Goal: Task Accomplishment & Management: Use online tool/utility

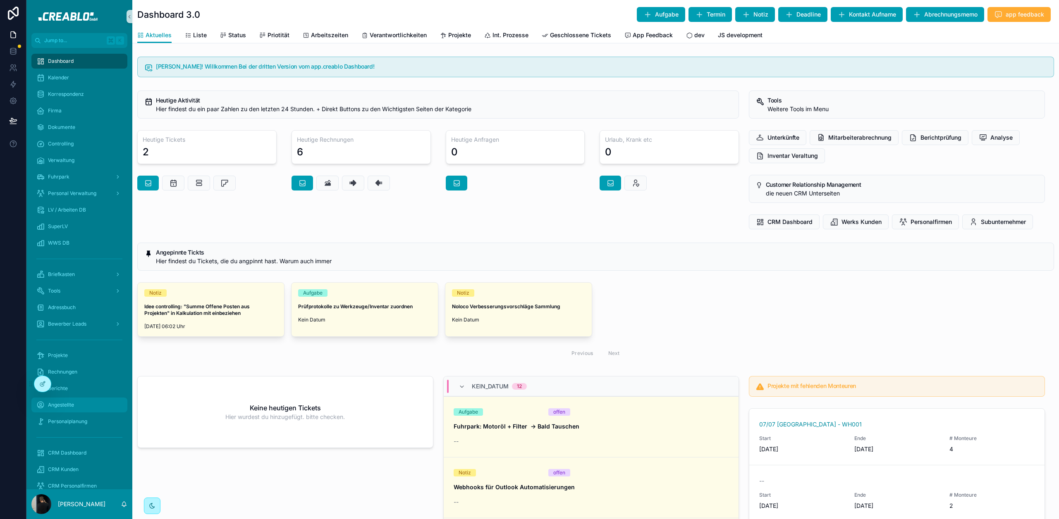
click at [86, 401] on div "Angestellte" at bounding box center [79, 404] width 86 height 13
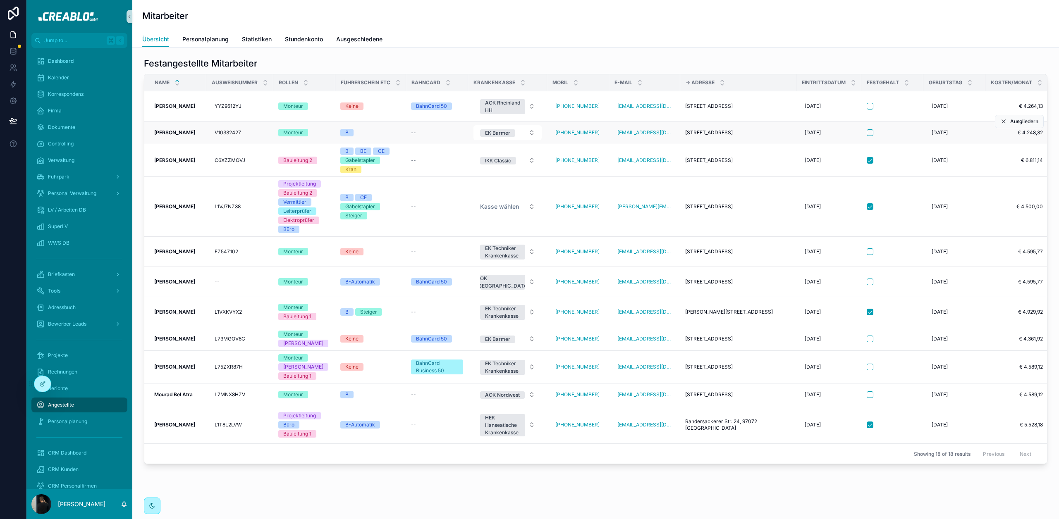
click at [186, 131] on strong "[PERSON_NAME]" at bounding box center [174, 132] width 41 height 6
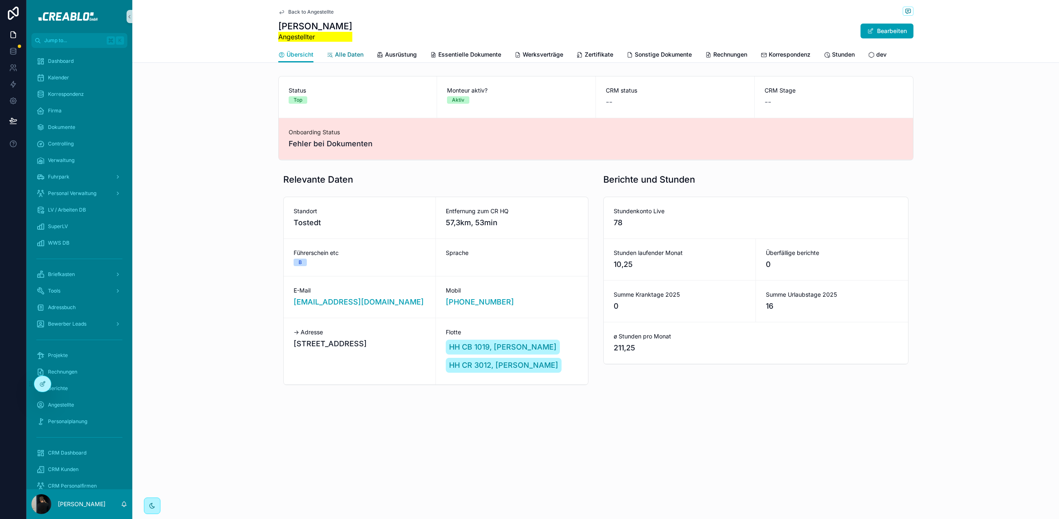
click at [355, 56] on span "Alle Daten" at bounding box center [349, 54] width 29 height 8
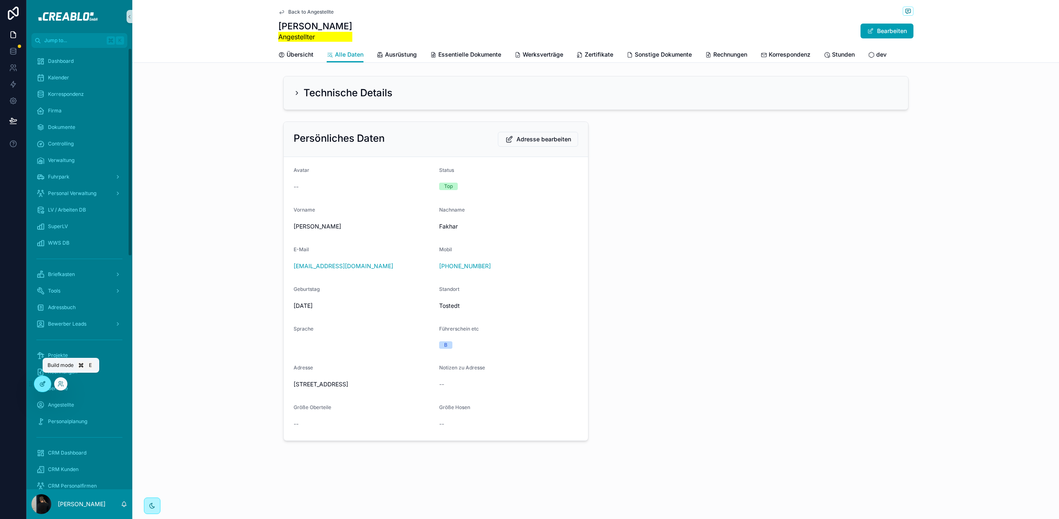
click at [46, 387] on div at bounding box center [42, 384] width 17 height 16
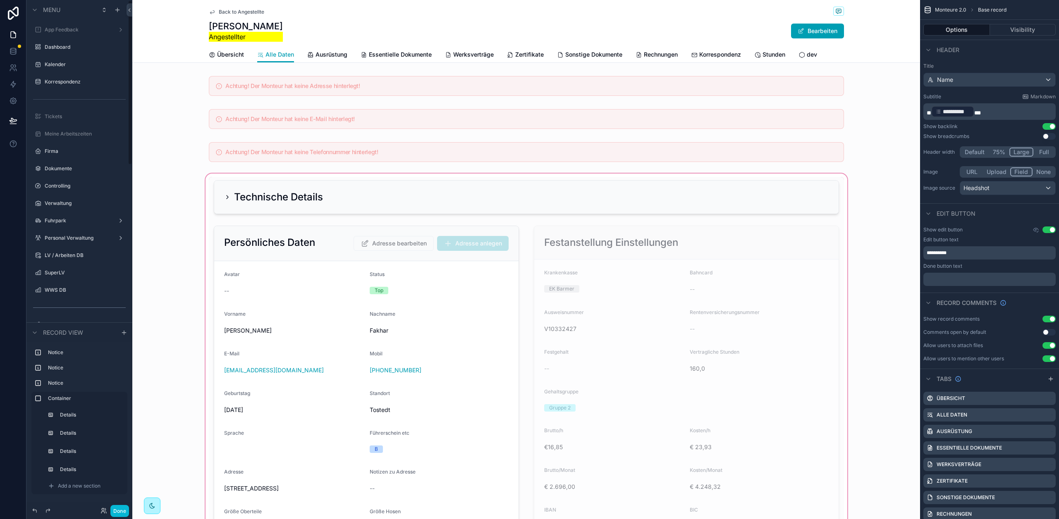
click at [638, 237] on div "scrollable content" at bounding box center [525, 487] width 787 height 631
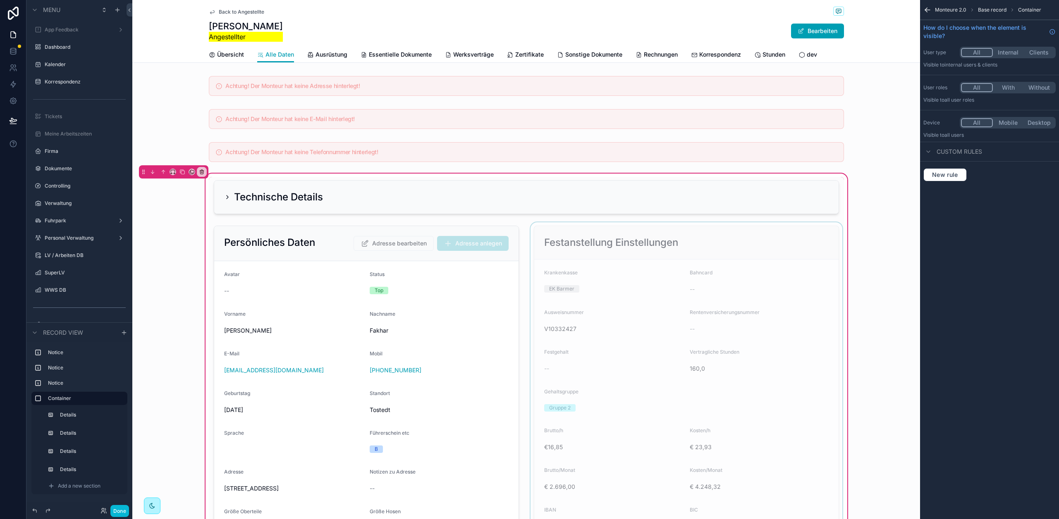
click at [622, 243] on div "scrollable content" at bounding box center [686, 424] width 315 height 404
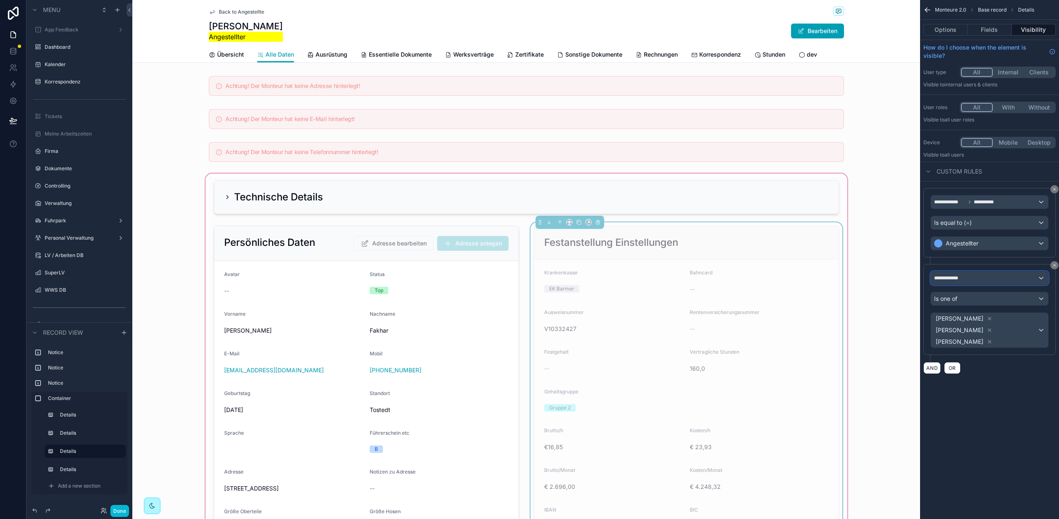
click at [959, 274] on div "**********" at bounding box center [988, 278] width 117 height 13
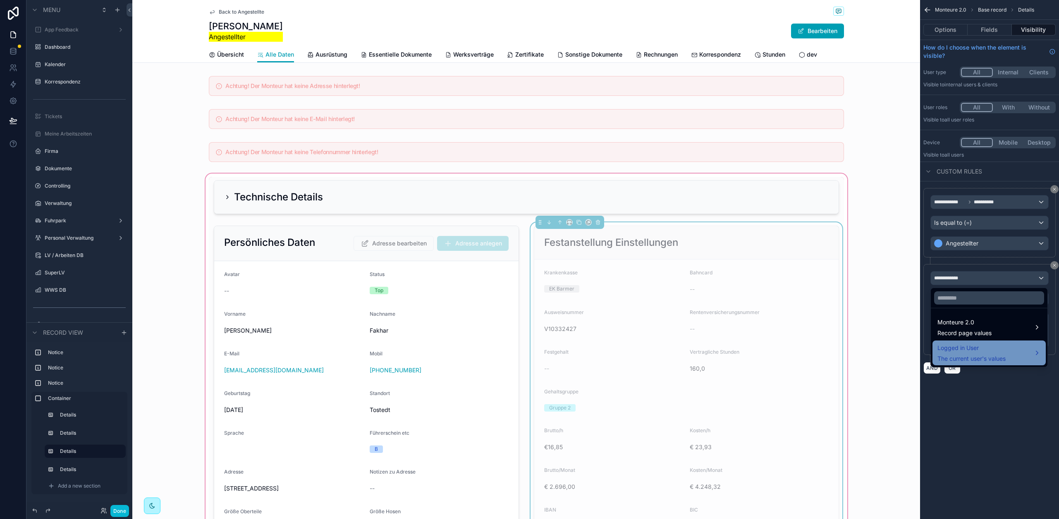
click at [990, 342] on div "Logged in User The current user's values" at bounding box center [988, 353] width 113 height 25
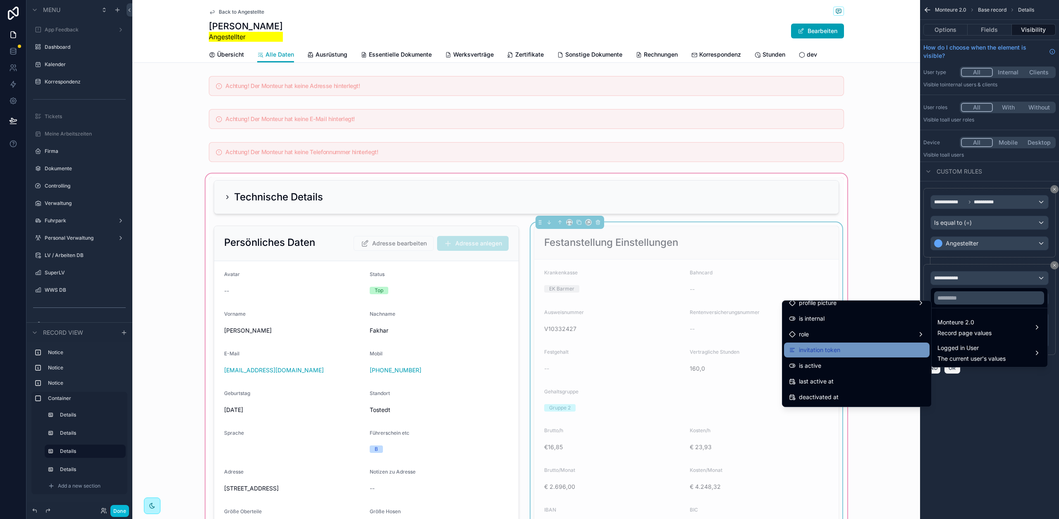
scroll to position [24, 0]
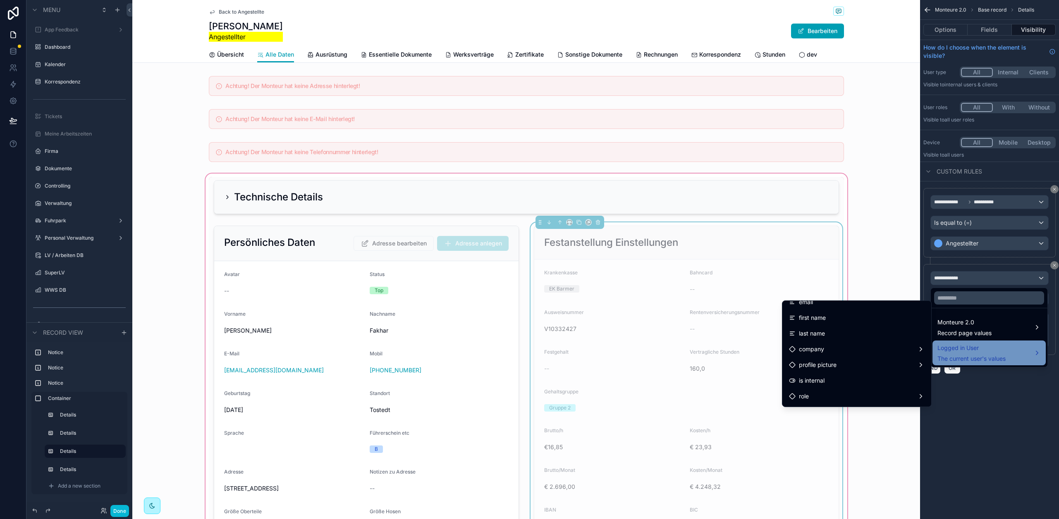
click at [999, 347] on span "Logged in User" at bounding box center [971, 348] width 68 height 10
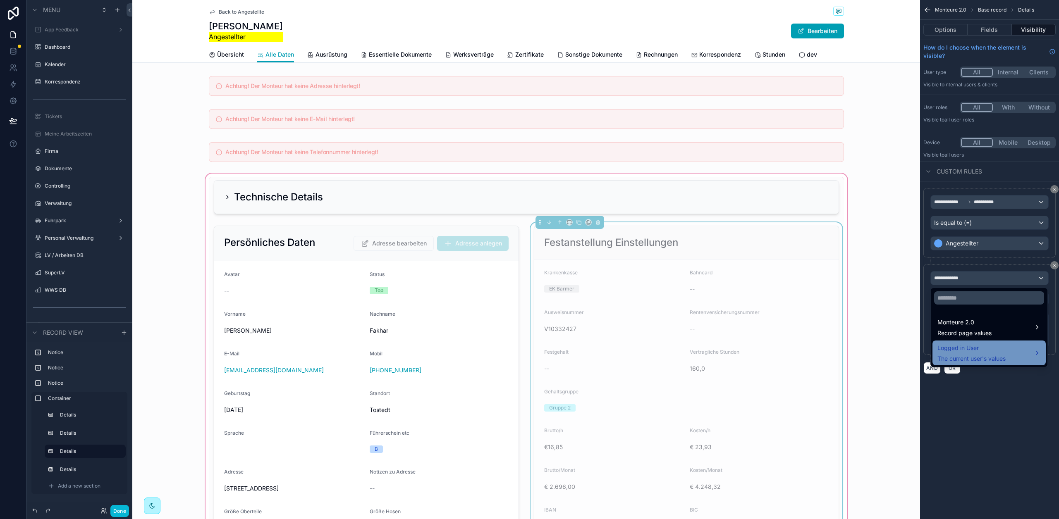
click at [1000, 347] on span "Logged in User" at bounding box center [971, 348] width 68 height 10
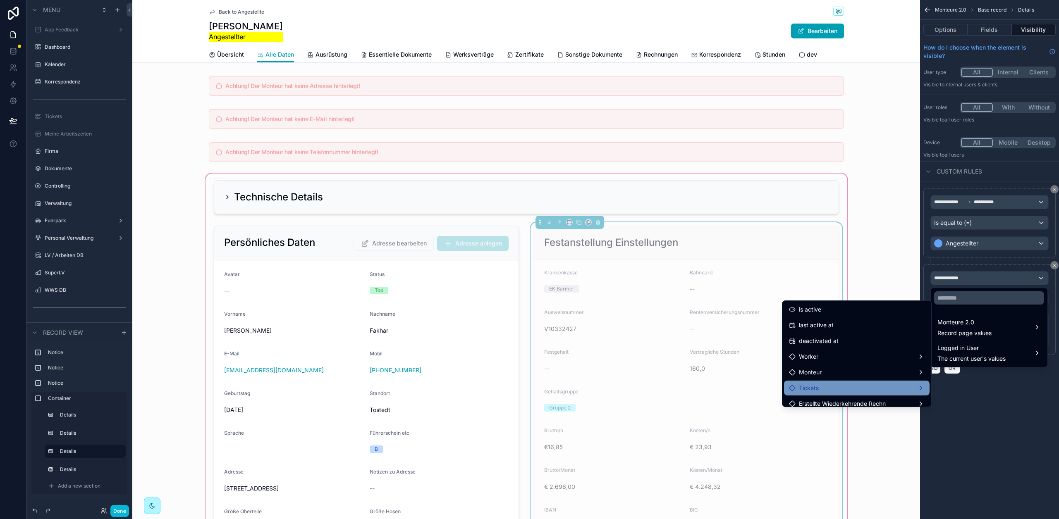
scroll to position [154, 0]
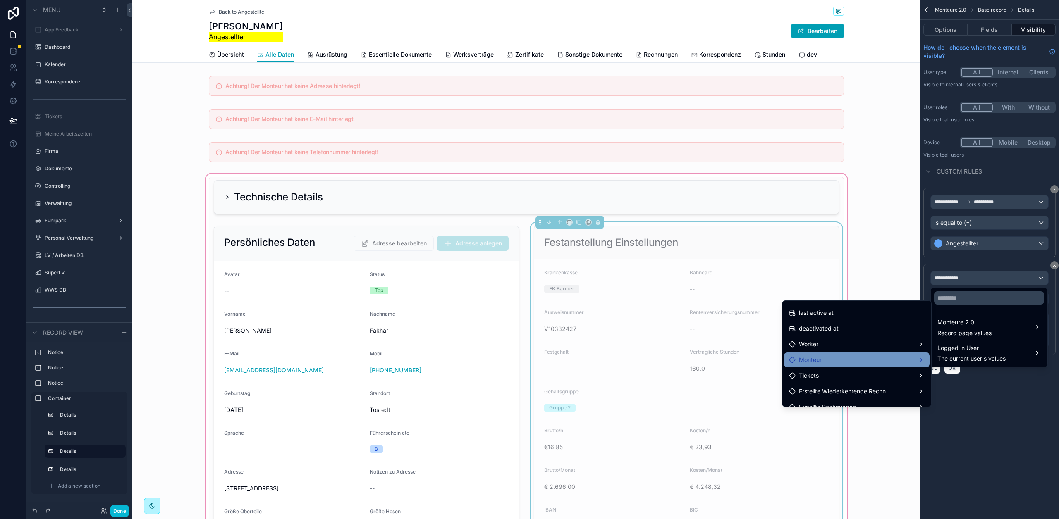
click at [827, 362] on div "Monteur" at bounding box center [857, 360] width 136 height 10
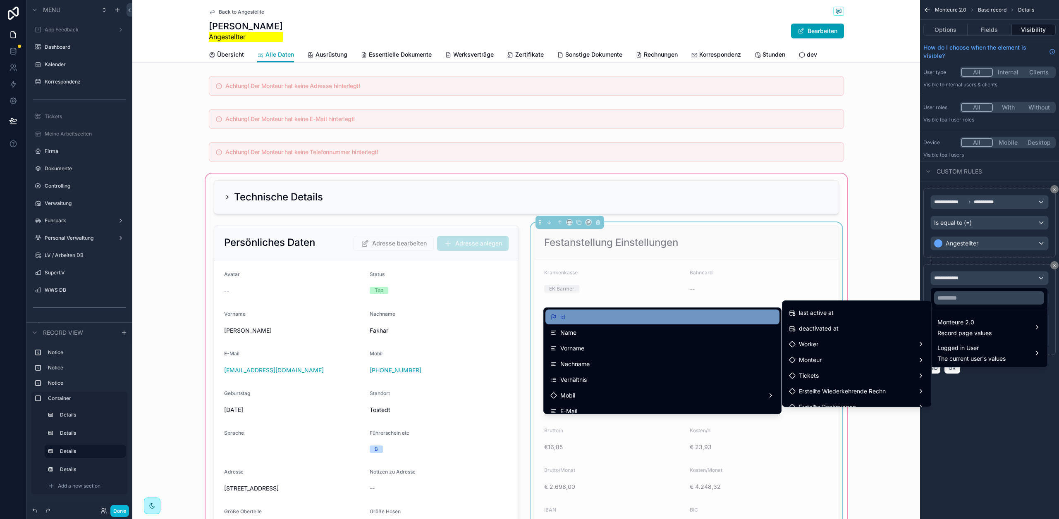
click at [666, 316] on div "id" at bounding box center [662, 317] width 224 height 10
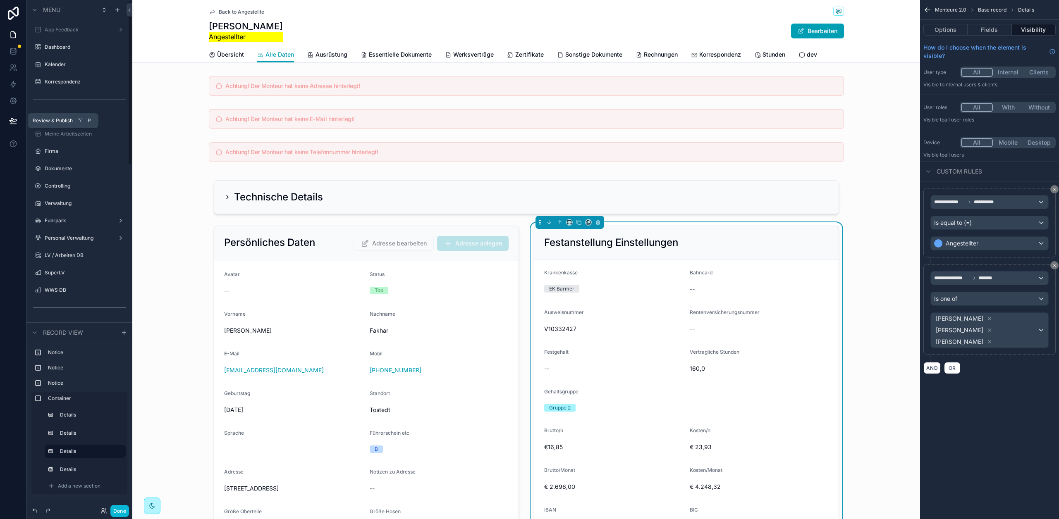
click at [13, 120] on icon at bounding box center [13, 121] width 8 height 8
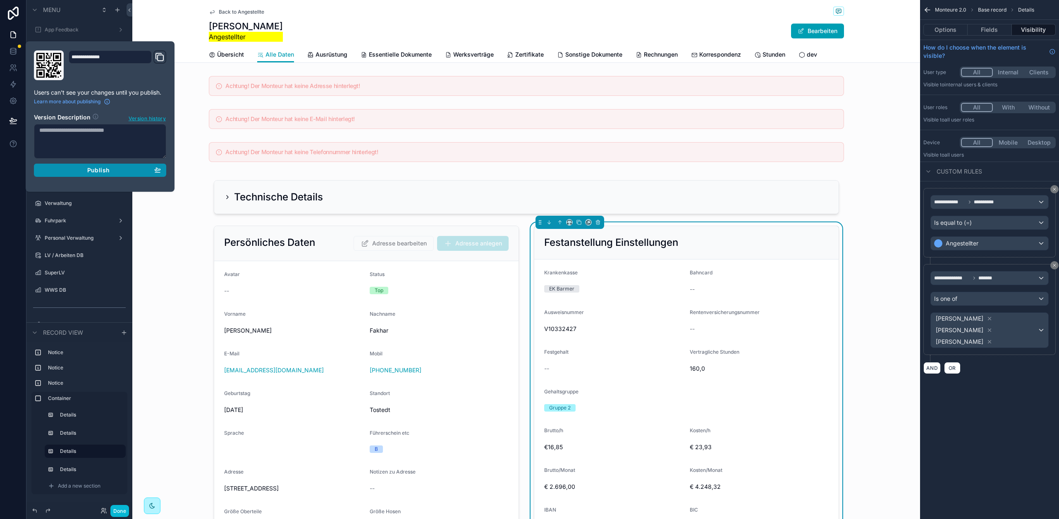
click at [140, 175] on button "Publish" at bounding box center [100, 170] width 132 height 13
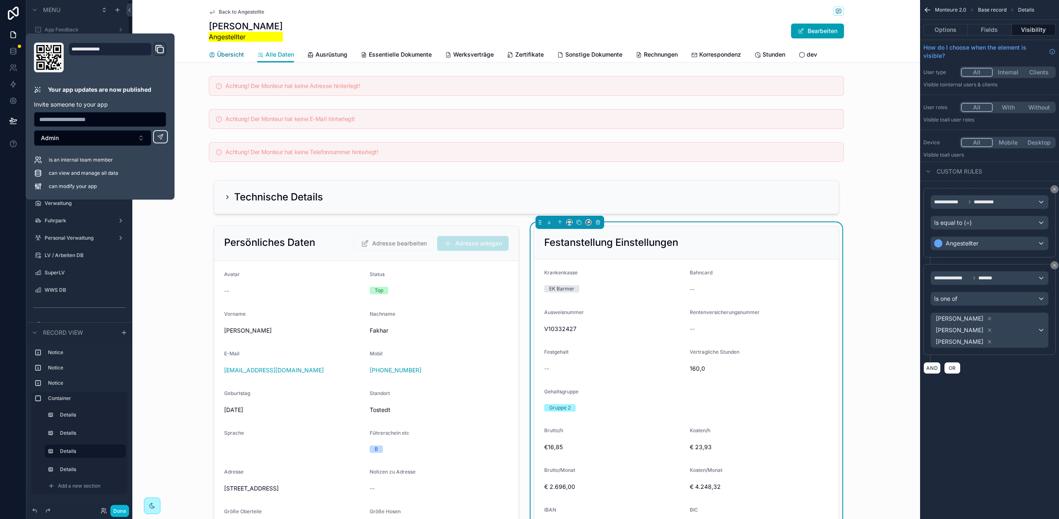
click at [226, 55] on span "Übersicht" at bounding box center [230, 54] width 27 height 8
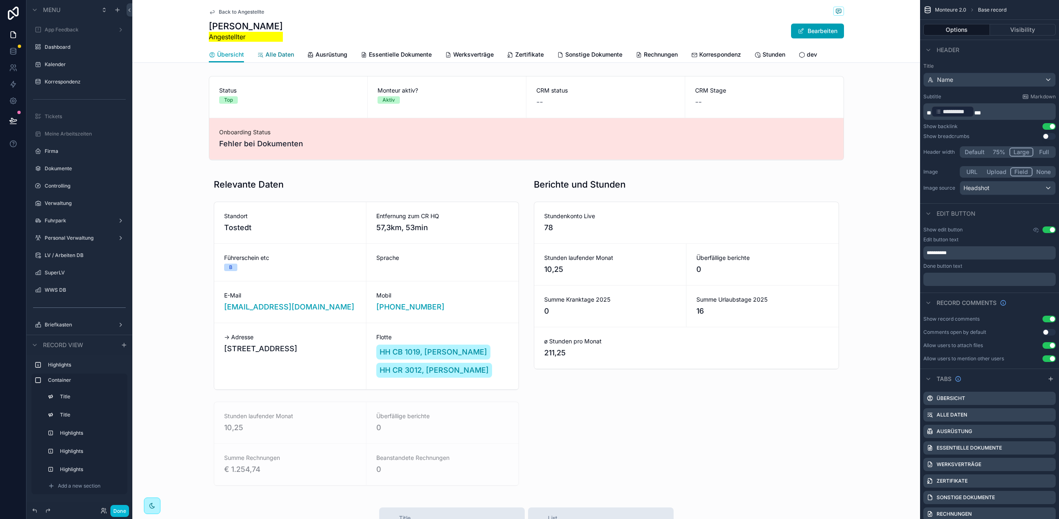
click at [271, 55] on span "Alle Daten" at bounding box center [279, 54] width 29 height 8
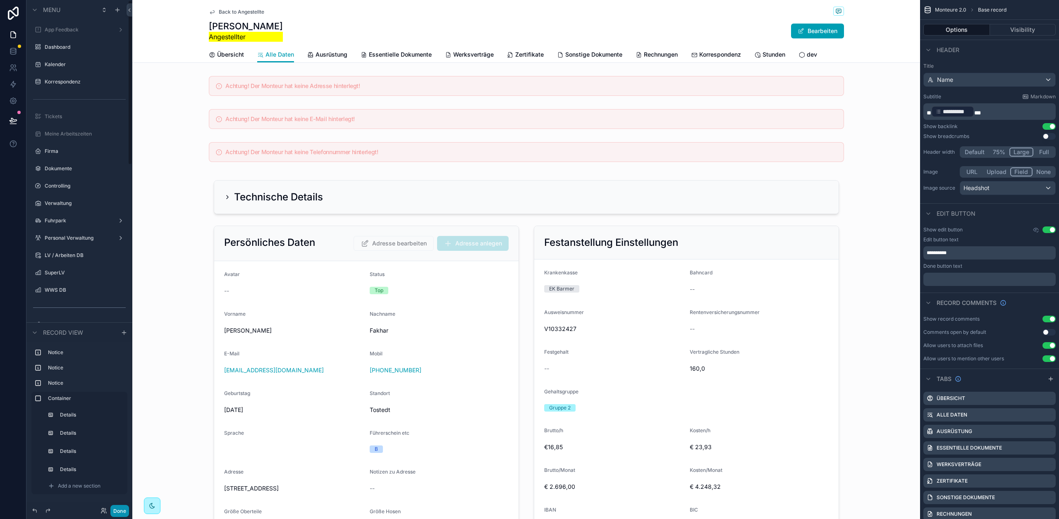
click at [122, 507] on button "Done" at bounding box center [119, 511] width 19 height 12
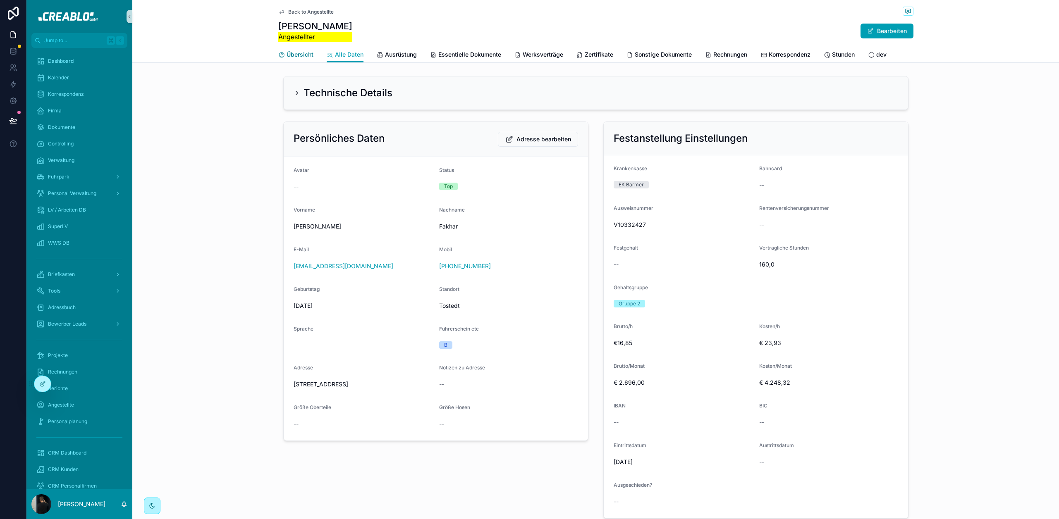
click at [291, 50] on link "Übersicht" at bounding box center [295, 55] width 35 height 17
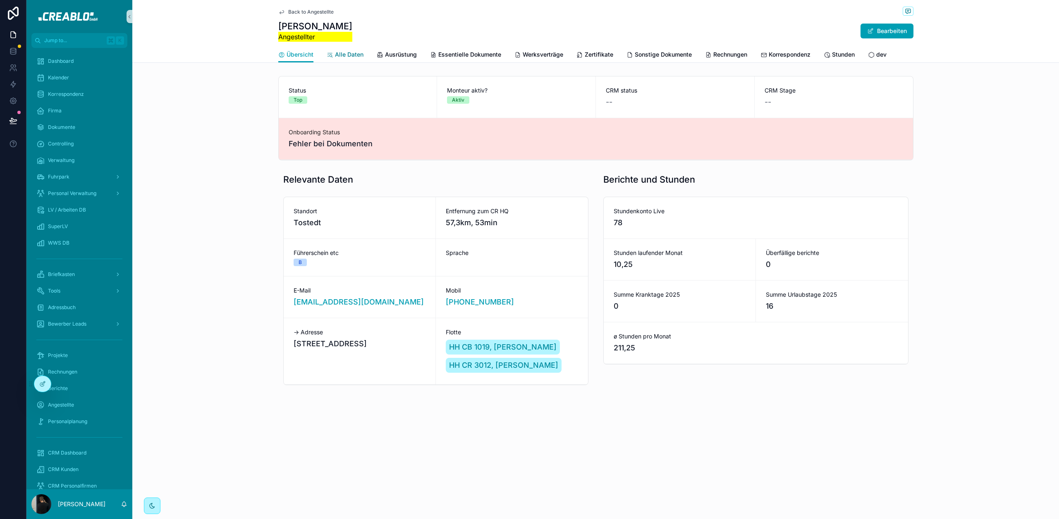
click at [340, 60] on link "Alle Daten" at bounding box center [345, 55] width 37 height 17
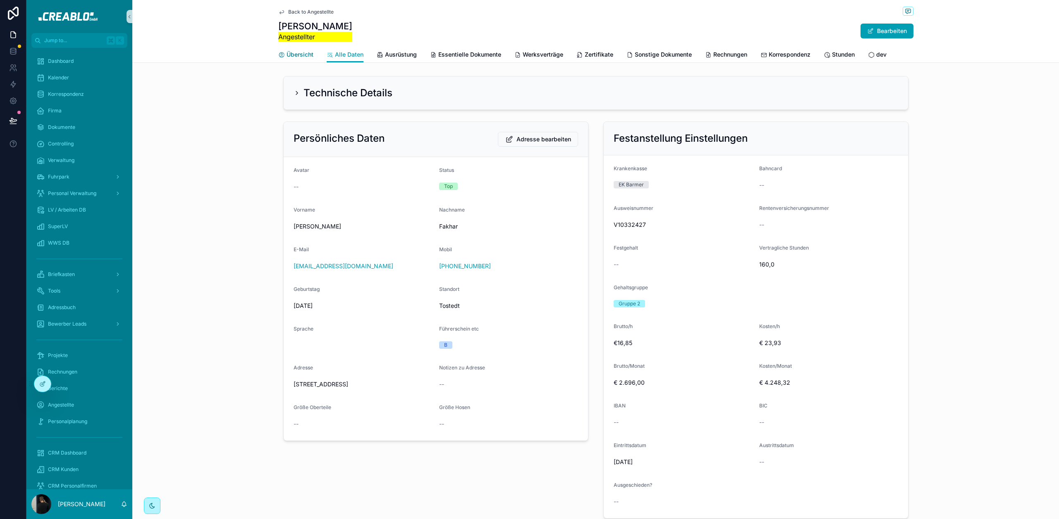
click at [290, 55] on span "Übersicht" at bounding box center [299, 54] width 27 height 8
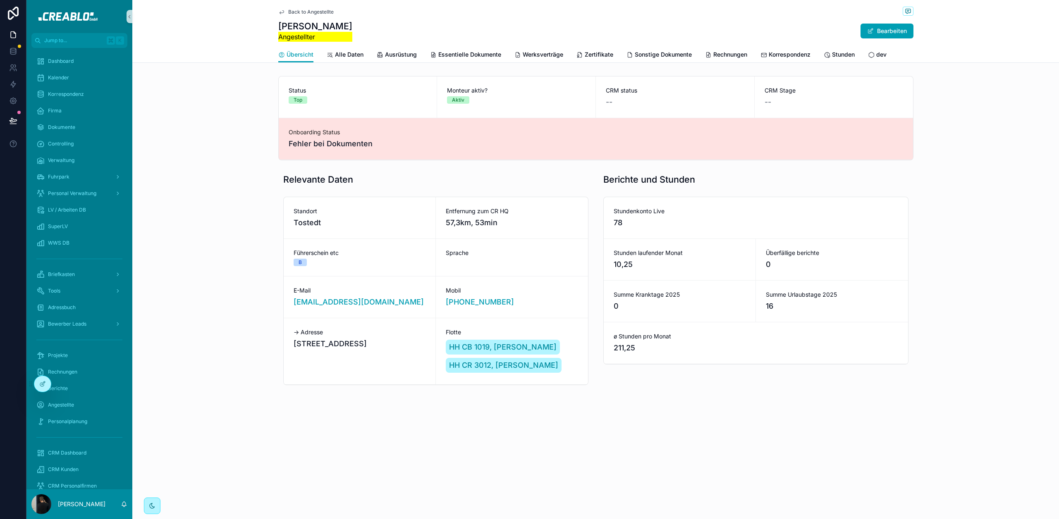
click at [176, 218] on div "Relevante Daten Berichte und Stunden Standort Tostedt Entfernung zum CR HQ 57,3…" at bounding box center [595, 279] width 926 height 218
click at [355, 51] on span "Alle Daten" at bounding box center [349, 54] width 29 height 8
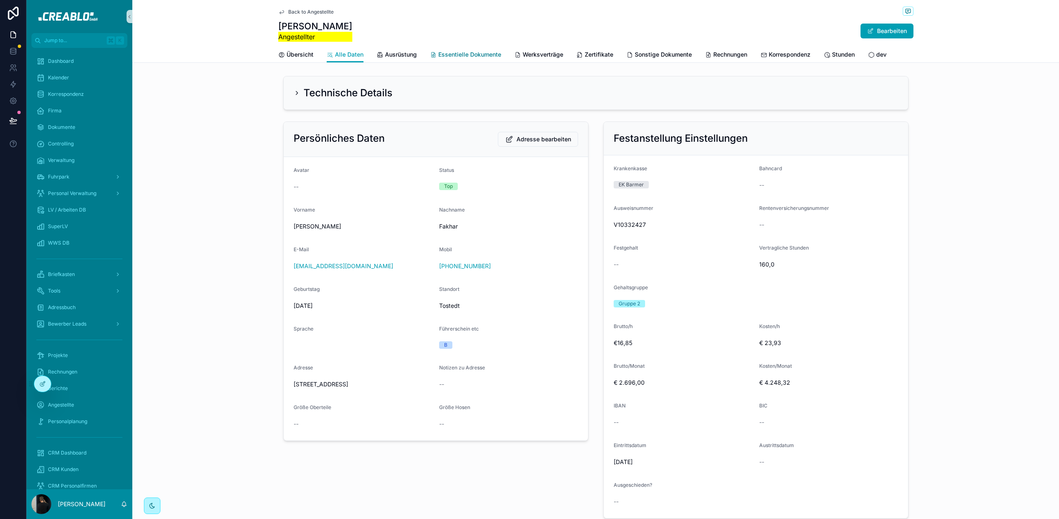
click at [463, 59] on link "Essentielle Dokumente" at bounding box center [465, 55] width 71 height 17
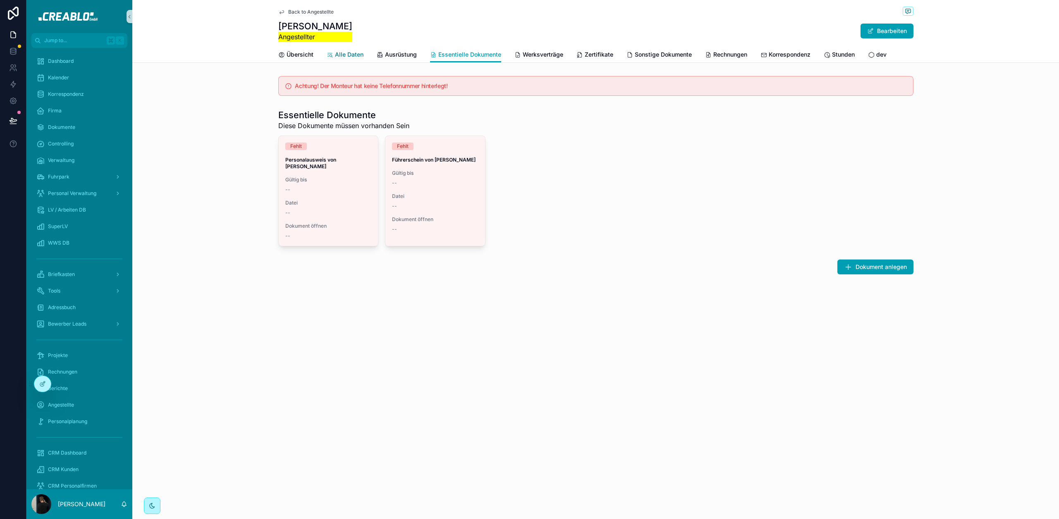
click at [351, 57] on span "Alle Daten" at bounding box center [349, 54] width 29 height 8
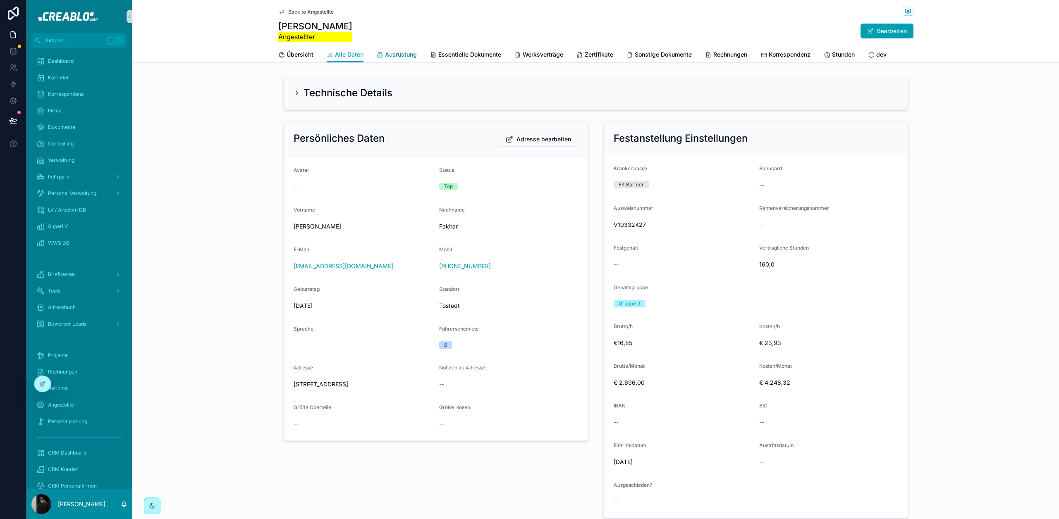
click at [403, 55] on span "Ausrüstung" at bounding box center [401, 54] width 32 height 8
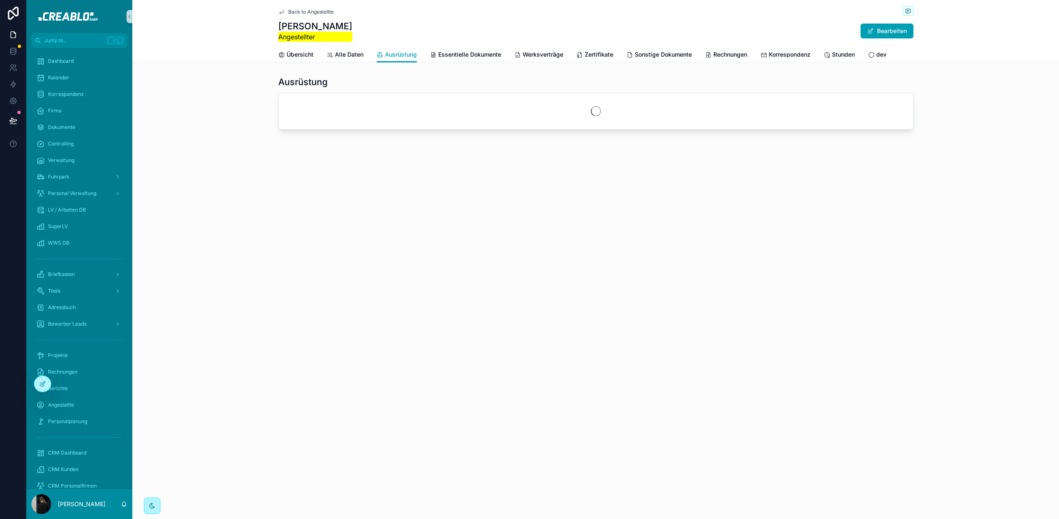
click at [311, 12] on span "Back to Angestellte" at bounding box center [310, 12] width 45 height 7
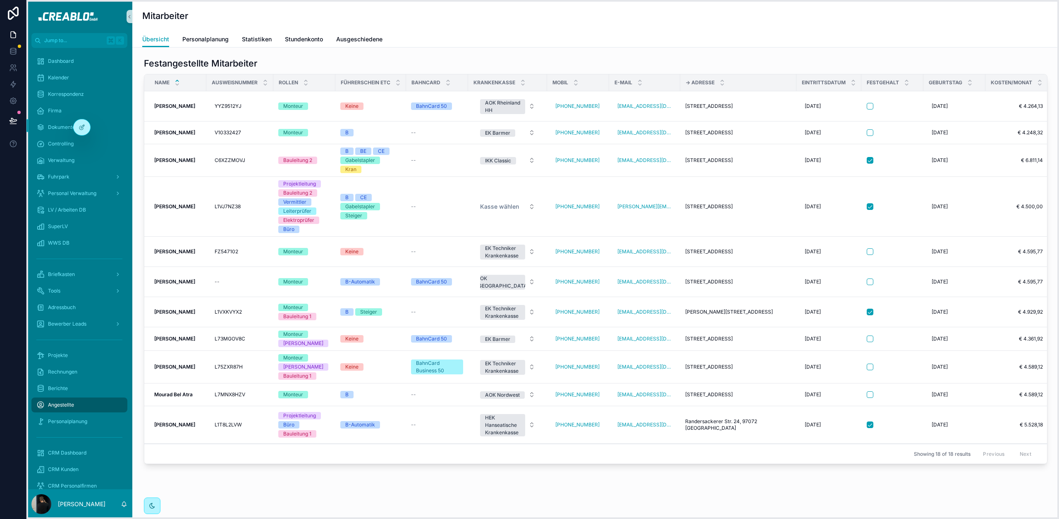
drag, startPoint x: 32, startPoint y: 385, endPoint x: 71, endPoint y: 127, distance: 260.9
click at [71, 128] on icon at bounding box center [70, 127] width 7 height 7
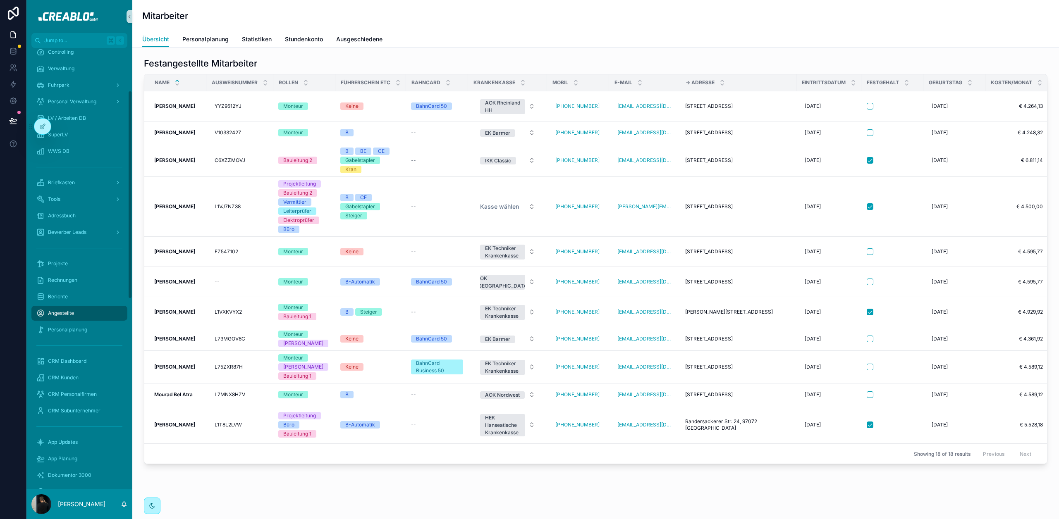
scroll to position [92, 0]
click at [83, 412] on span "CRM Subunternehmer" at bounding box center [74, 410] width 52 height 7
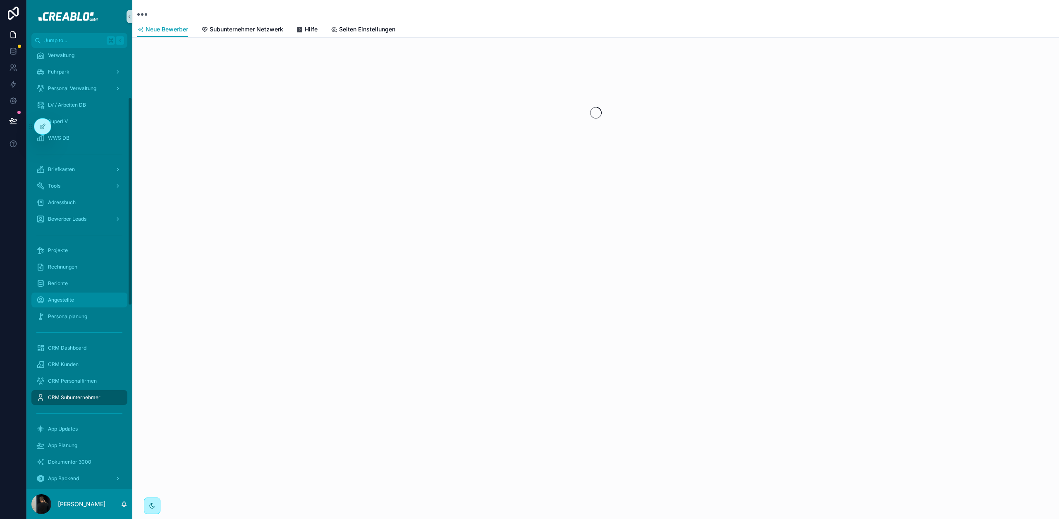
scroll to position [105, 0]
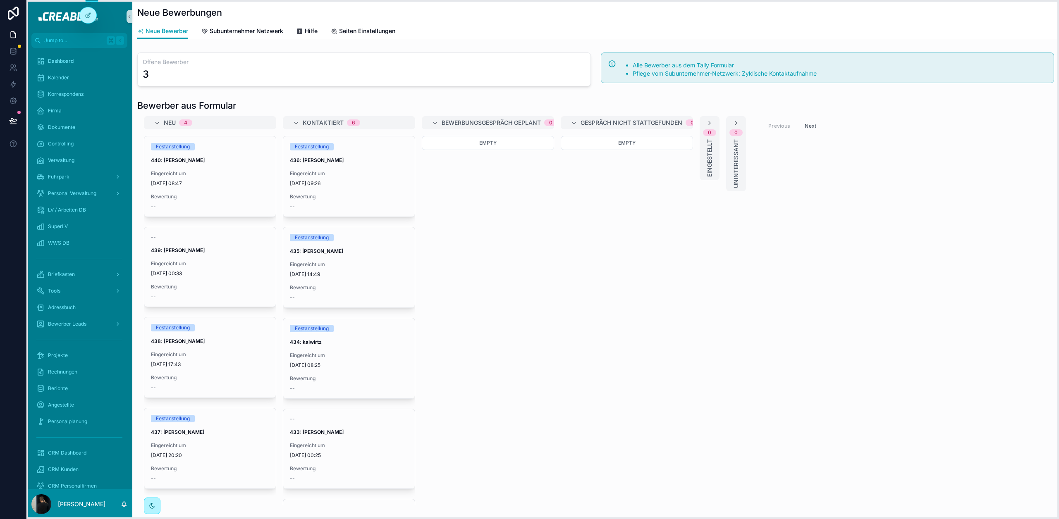
drag, startPoint x: 30, startPoint y: 128, endPoint x: 43, endPoint y: 10, distance: 118.5
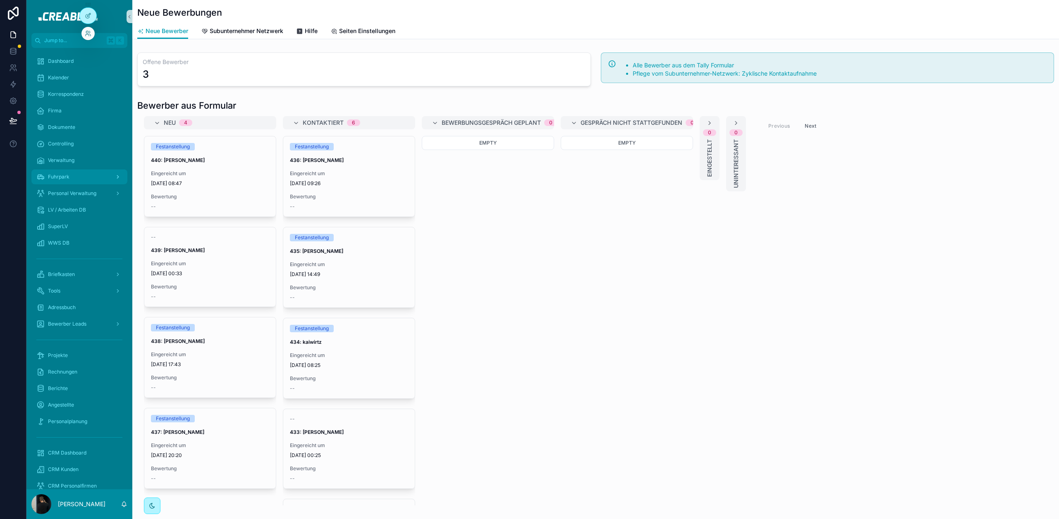
click at [70, 173] on div "Fuhrpark" at bounding box center [79, 176] width 86 height 13
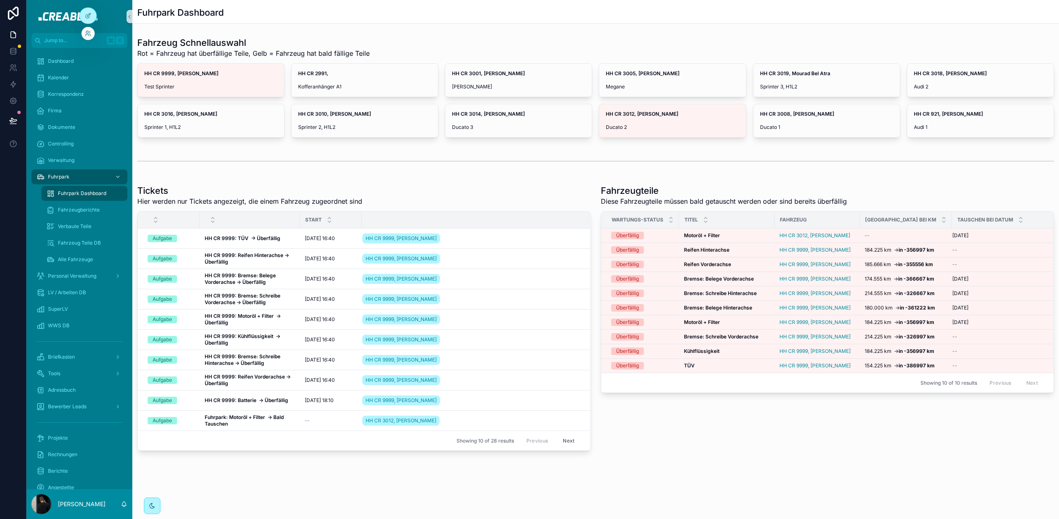
click at [341, 165] on div "scrollable content" at bounding box center [595, 161] width 916 height 21
click at [256, 84] on span "Test Sprinter" at bounding box center [210, 86] width 133 height 7
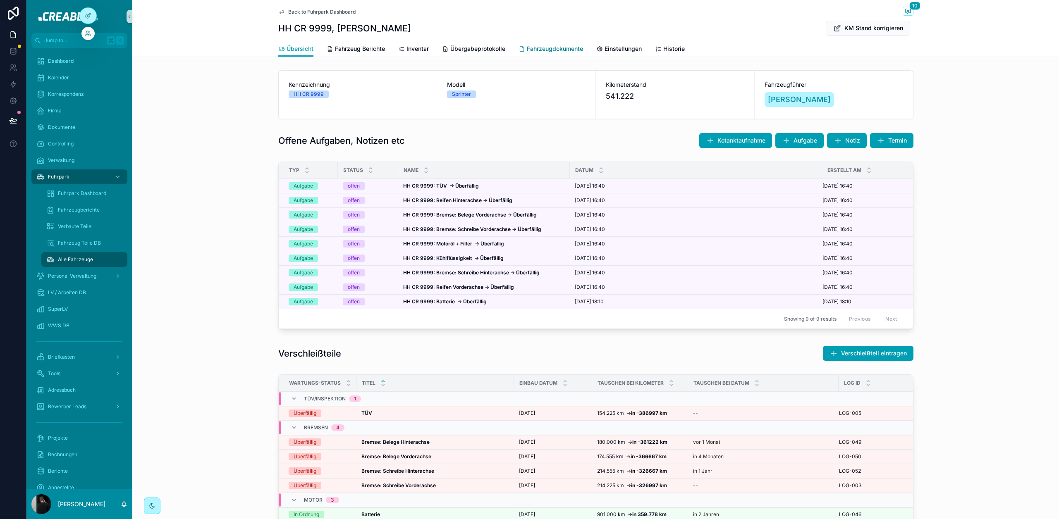
click at [560, 52] on span "Fahrzeugdokumente" at bounding box center [555, 49] width 56 height 8
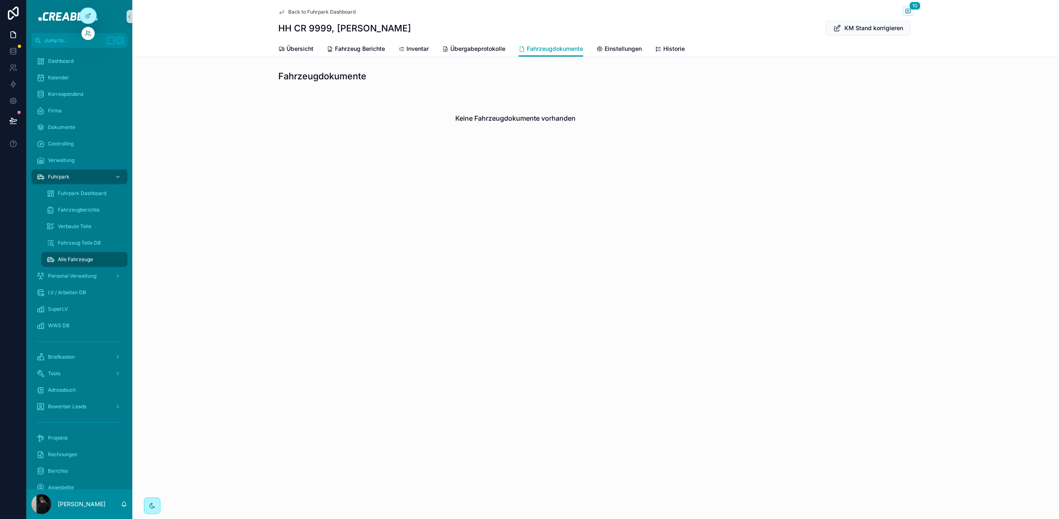
click at [307, 274] on div "Back to Fuhrpark Dashboard 10 HH CR 9999, [PERSON_NAME] KM Stand korrigieren Fa…" at bounding box center [595, 259] width 926 height 519
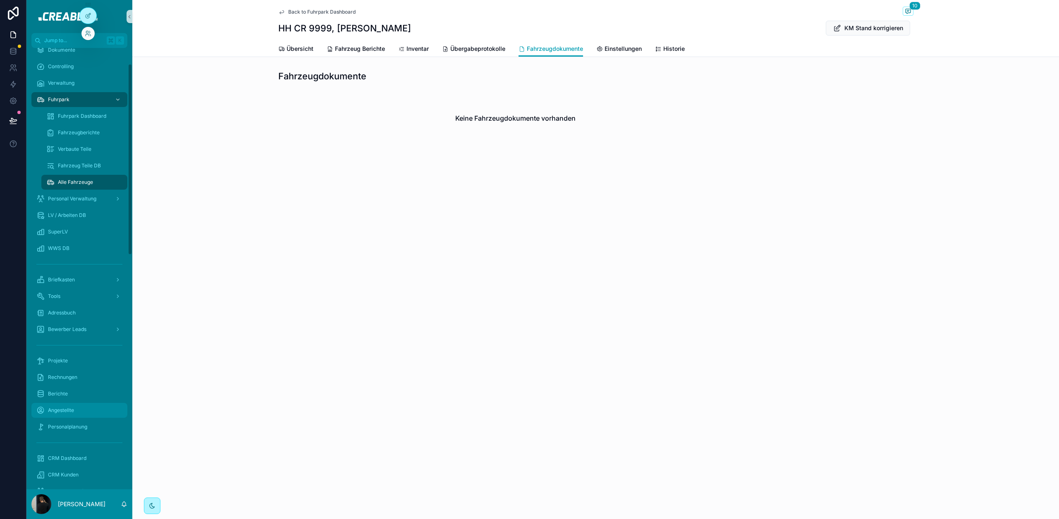
scroll to position [114, 0]
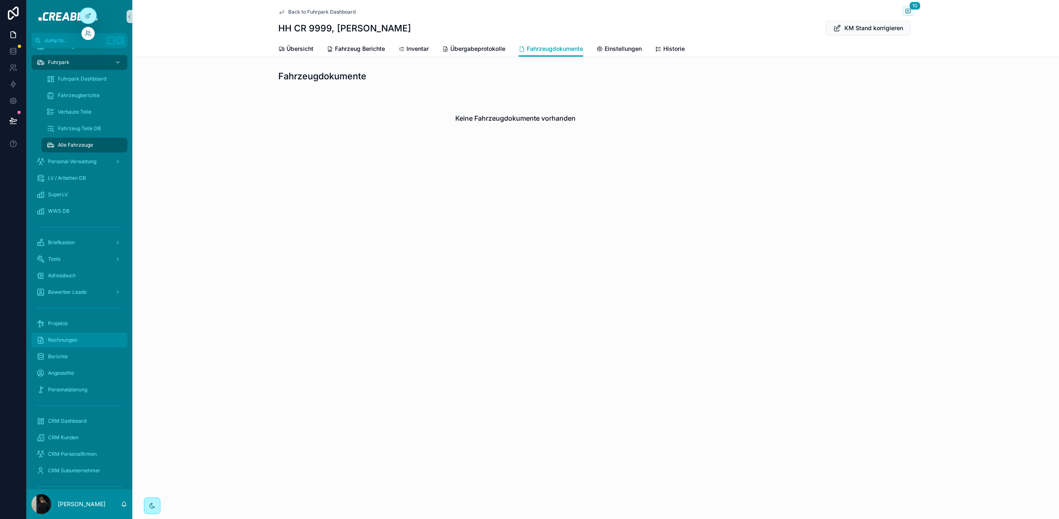
click at [80, 340] on div "Rechnungen" at bounding box center [79, 340] width 86 height 13
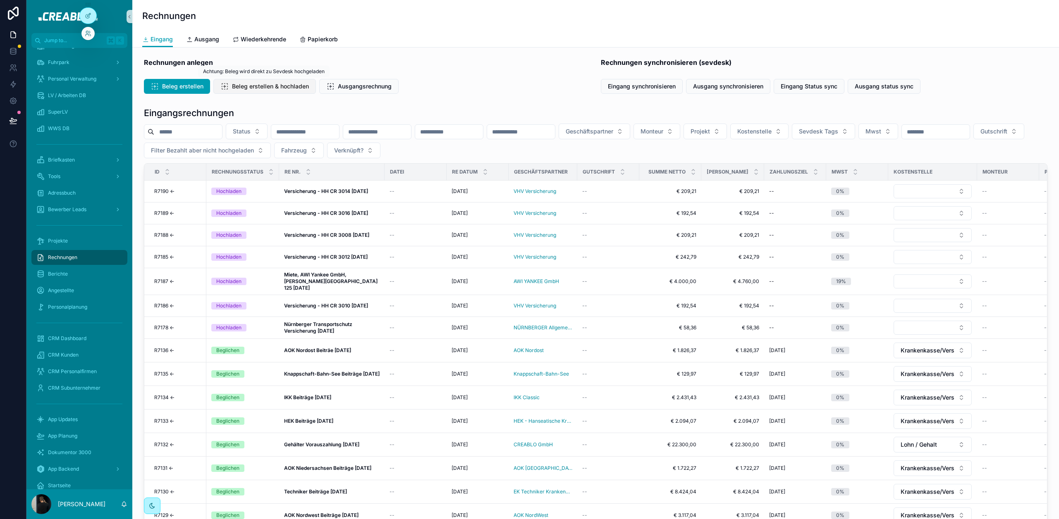
click at [265, 91] on button "Beleg erstellen & hochladen" at bounding box center [264, 86] width 103 height 15
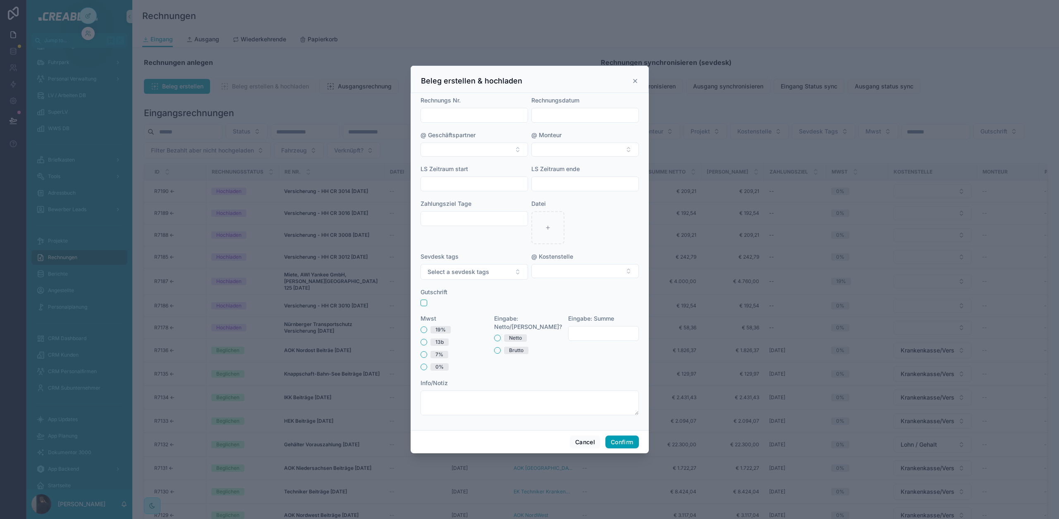
click at [440, 116] on input "text" at bounding box center [474, 116] width 107 height 12
type input "**********"
click at [553, 118] on input "text" at bounding box center [585, 116] width 107 height 12
click at [584, 137] on button "[DATE]" at bounding box center [585, 135] width 33 height 15
type input "*********"
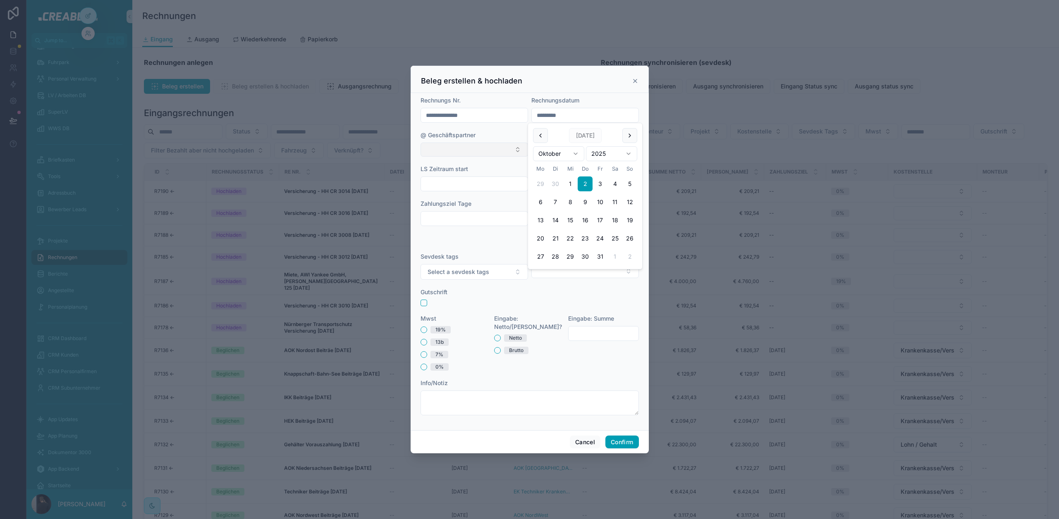
click at [462, 148] on button "Select Button" at bounding box center [473, 150] width 107 height 14
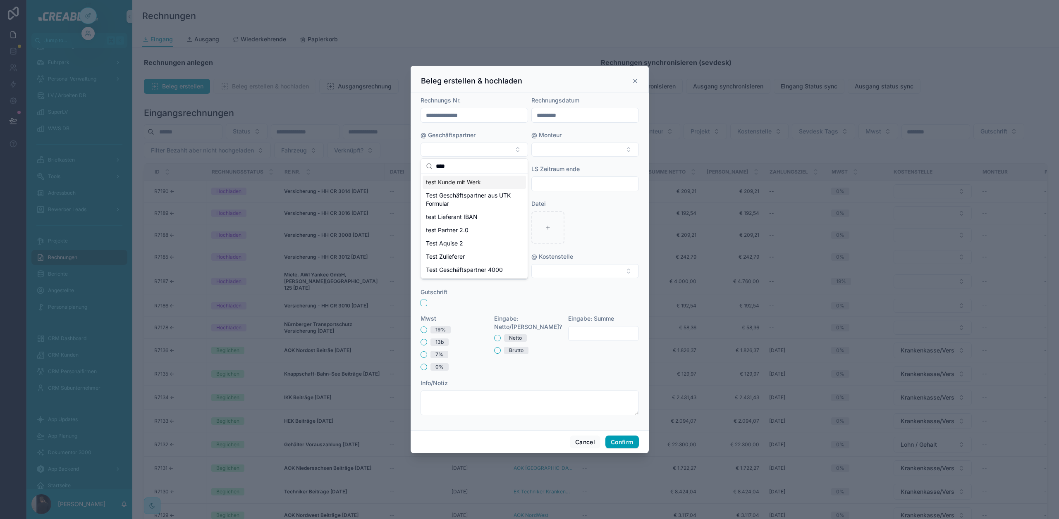
click at [452, 167] on input "****" at bounding box center [479, 166] width 87 height 15
type input "*******"
click at [486, 146] on button "Select Button" at bounding box center [473, 150] width 107 height 14
click at [484, 147] on button "Select Button" at bounding box center [473, 150] width 107 height 14
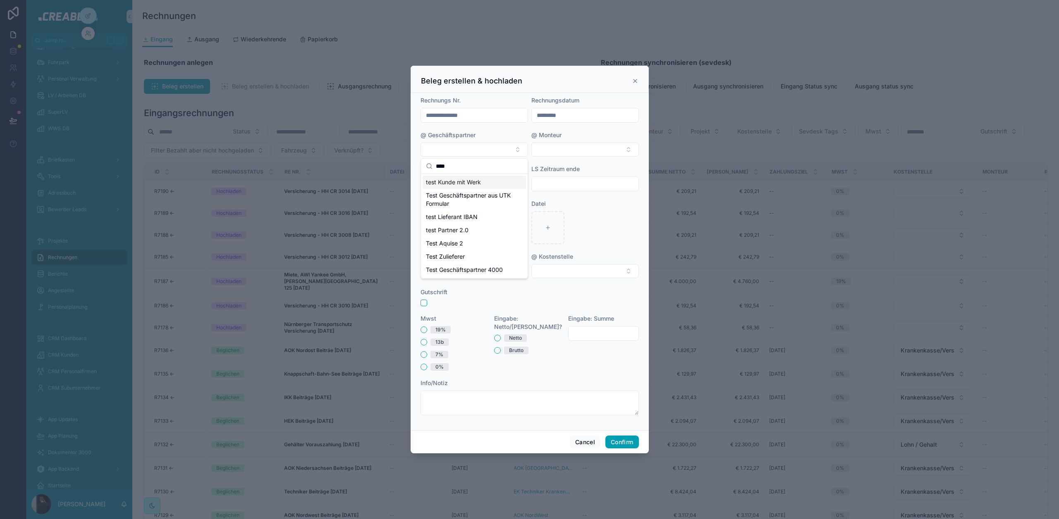
type input "****"
click at [474, 179] on span "test Kunde mit Werk" at bounding box center [453, 182] width 55 height 8
click at [596, 134] on div "@ Monteur" at bounding box center [584, 134] width 107 height 8
click at [518, 150] on button "test Kunde mit Werk" at bounding box center [473, 150] width 107 height 16
click at [451, 183] on div "None" at bounding box center [473, 182] width 103 height 13
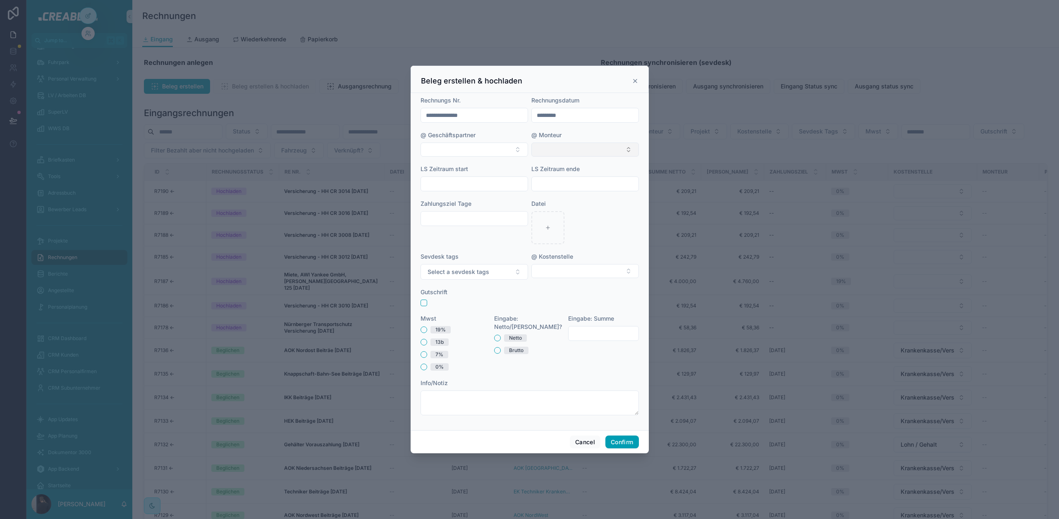
click at [548, 150] on button "Select Button" at bounding box center [584, 150] width 107 height 14
type input "******"
click at [584, 180] on span "[PERSON_NAME]" at bounding box center [561, 182] width 48 height 8
click at [545, 232] on div at bounding box center [547, 228] width 33 height 33
type input "**********"
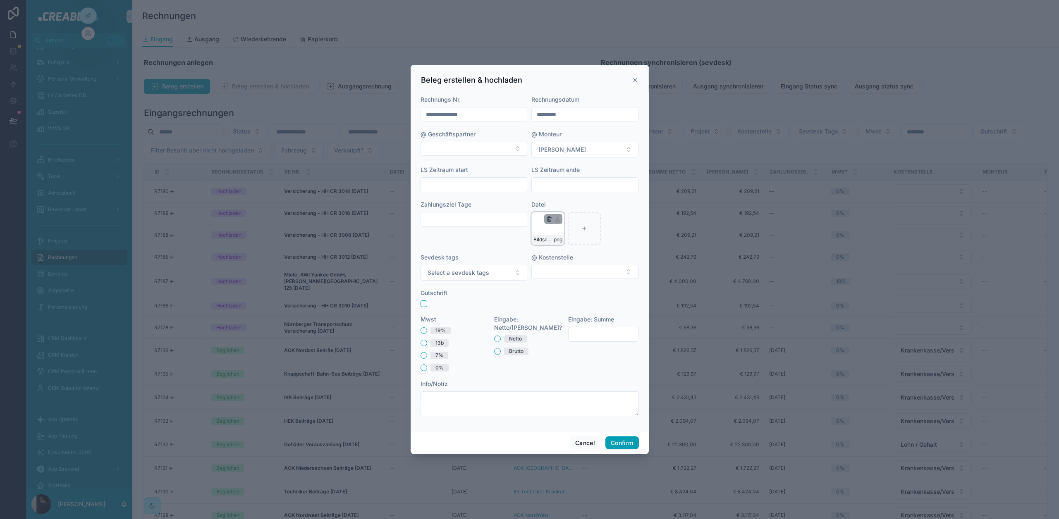
click at [549, 219] on icon "button" at bounding box center [549, 220] width 0 height 2
click at [565, 205] on icon "button" at bounding box center [566, 204] width 7 height 7
click at [555, 229] on div at bounding box center [547, 228] width 33 height 33
click at [601, 248] on form "**********" at bounding box center [529, 259] width 218 height 329
click at [422, 306] on button "button" at bounding box center [423, 303] width 7 height 7
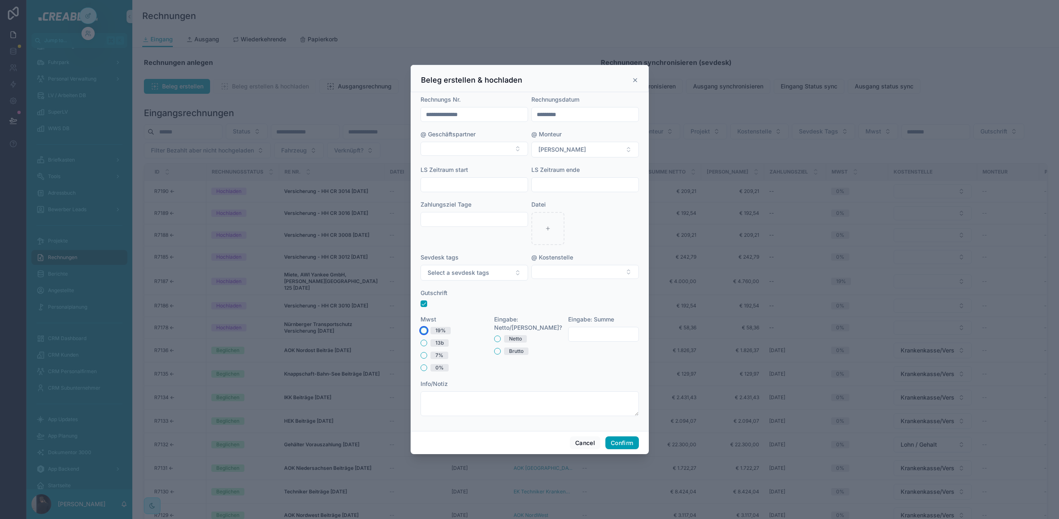
click at [422, 330] on button "19%" at bounding box center [423, 330] width 7 height 7
click at [494, 336] on button "Netto" at bounding box center [497, 339] width 7 height 7
click at [591, 333] on input "text" at bounding box center [603, 335] width 70 height 12
type input "*****"
click at [567, 373] on form "**********" at bounding box center [529, 259] width 218 height 329
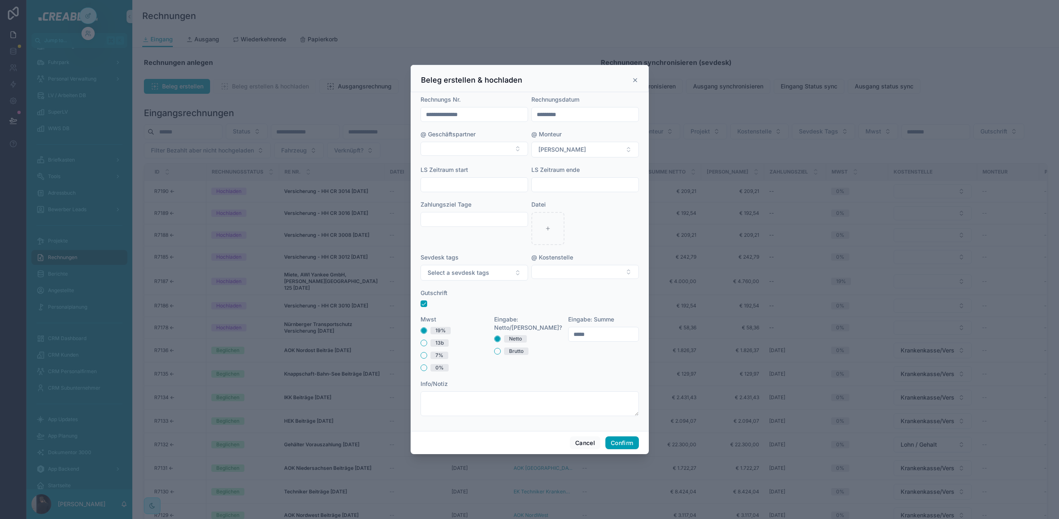
click at [427, 369] on div "0%" at bounding box center [455, 367] width 71 height 7
click at [425, 369] on button "0%" at bounding box center [423, 368] width 7 height 7
click at [622, 443] on button "Confirm" at bounding box center [621, 442] width 33 height 13
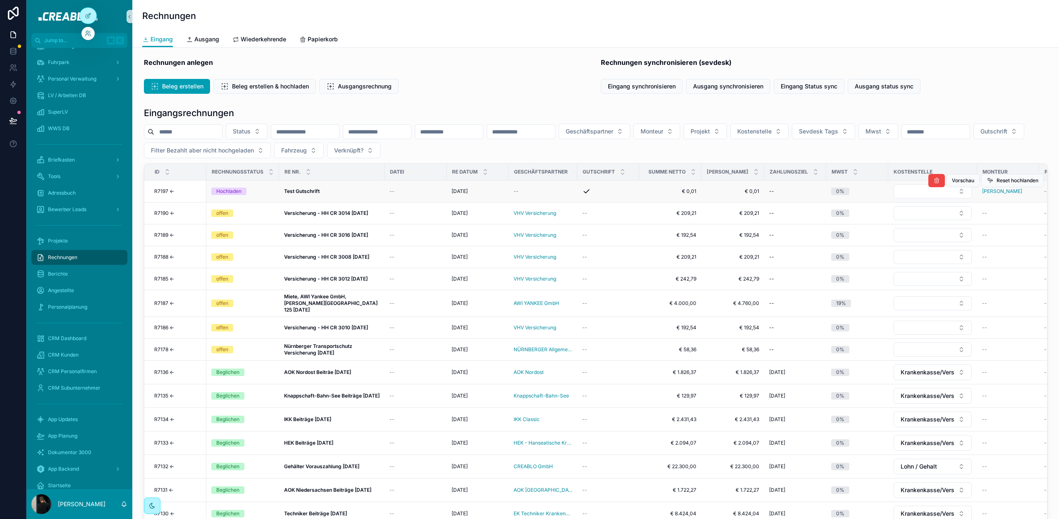
click at [246, 192] on span "Hochladen" at bounding box center [228, 191] width 35 height 7
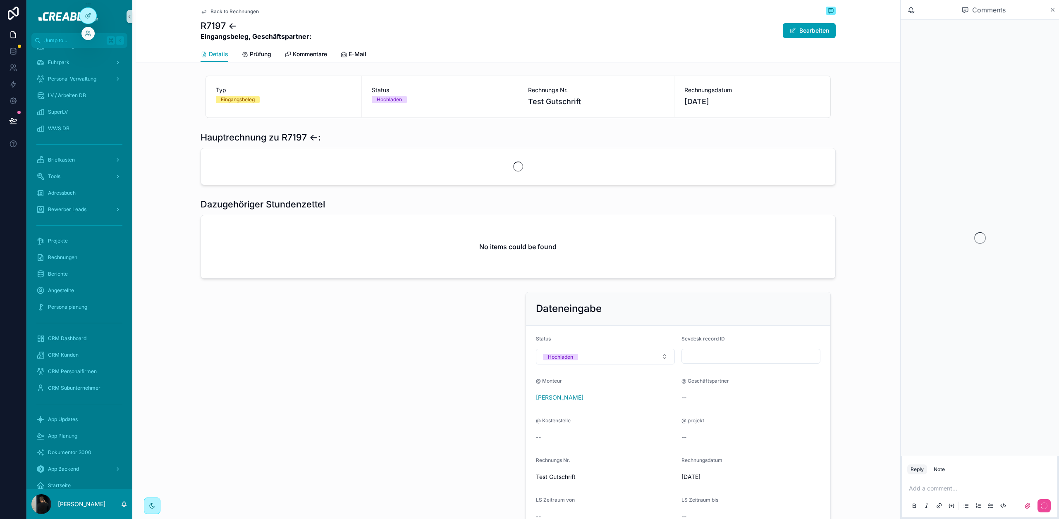
click at [234, 10] on span "Back to Rechnungen" at bounding box center [234, 11] width 48 height 7
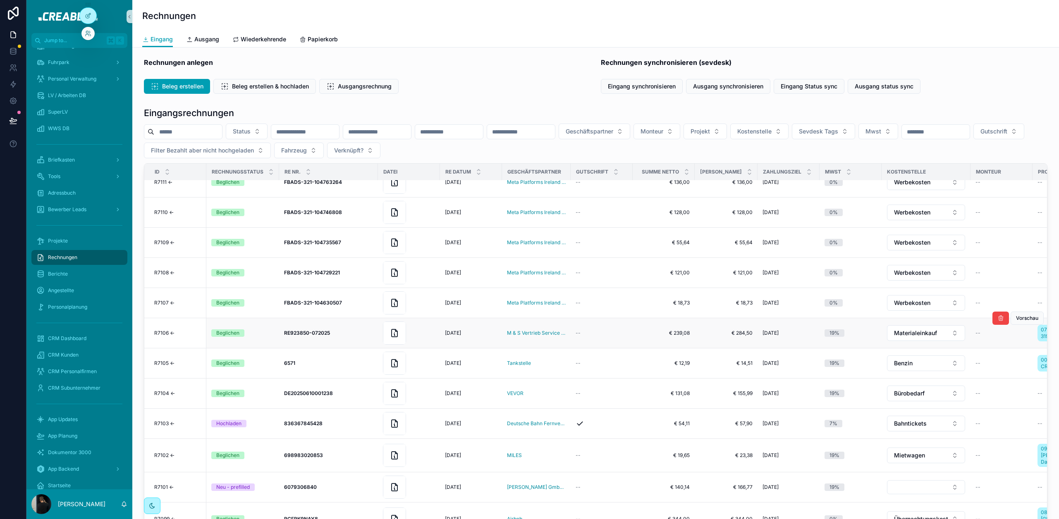
scroll to position [834, 0]
click at [1017, 408] on button "Reset hochlanden" at bounding box center [1012, 407] width 62 height 13
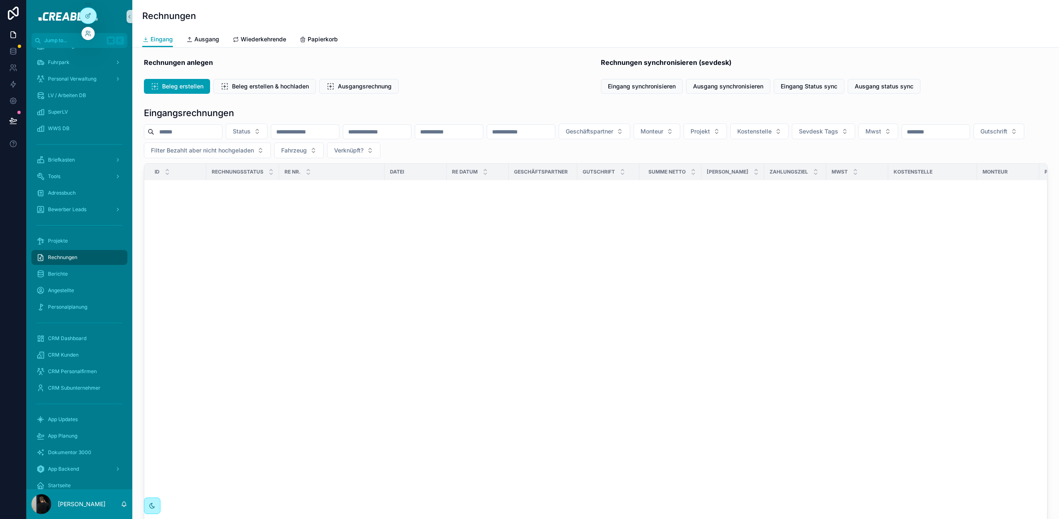
scroll to position [0, 0]
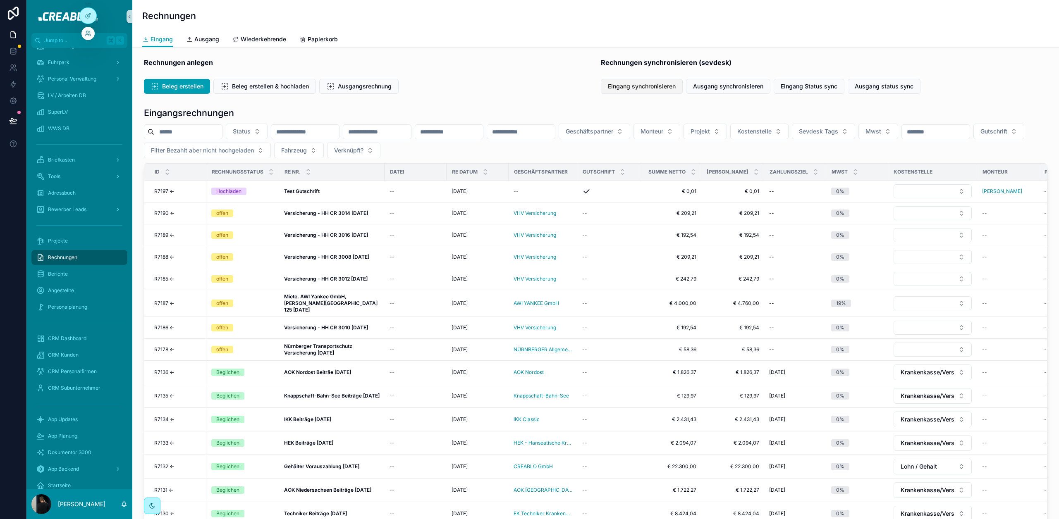
click at [622, 90] on span "Eingang synchronisieren" at bounding box center [642, 86] width 68 height 8
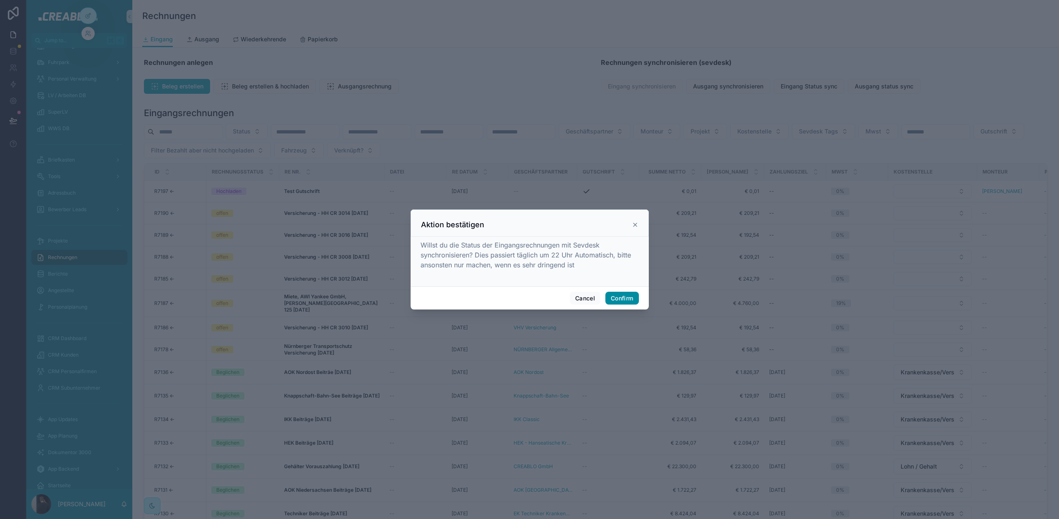
click at [626, 299] on button "Confirm" at bounding box center [621, 298] width 33 height 13
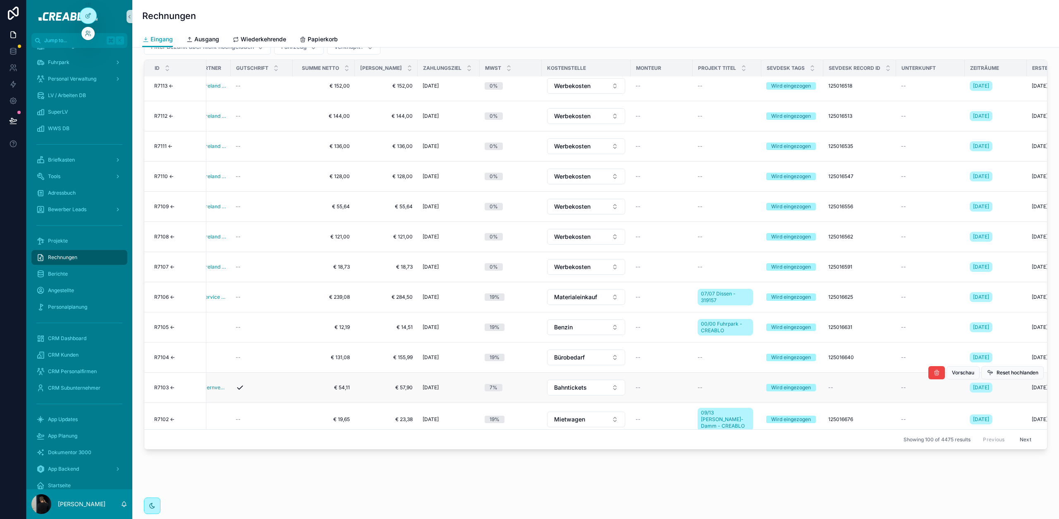
scroll to position [768, 175]
